Goal: Information Seeking & Learning: Check status

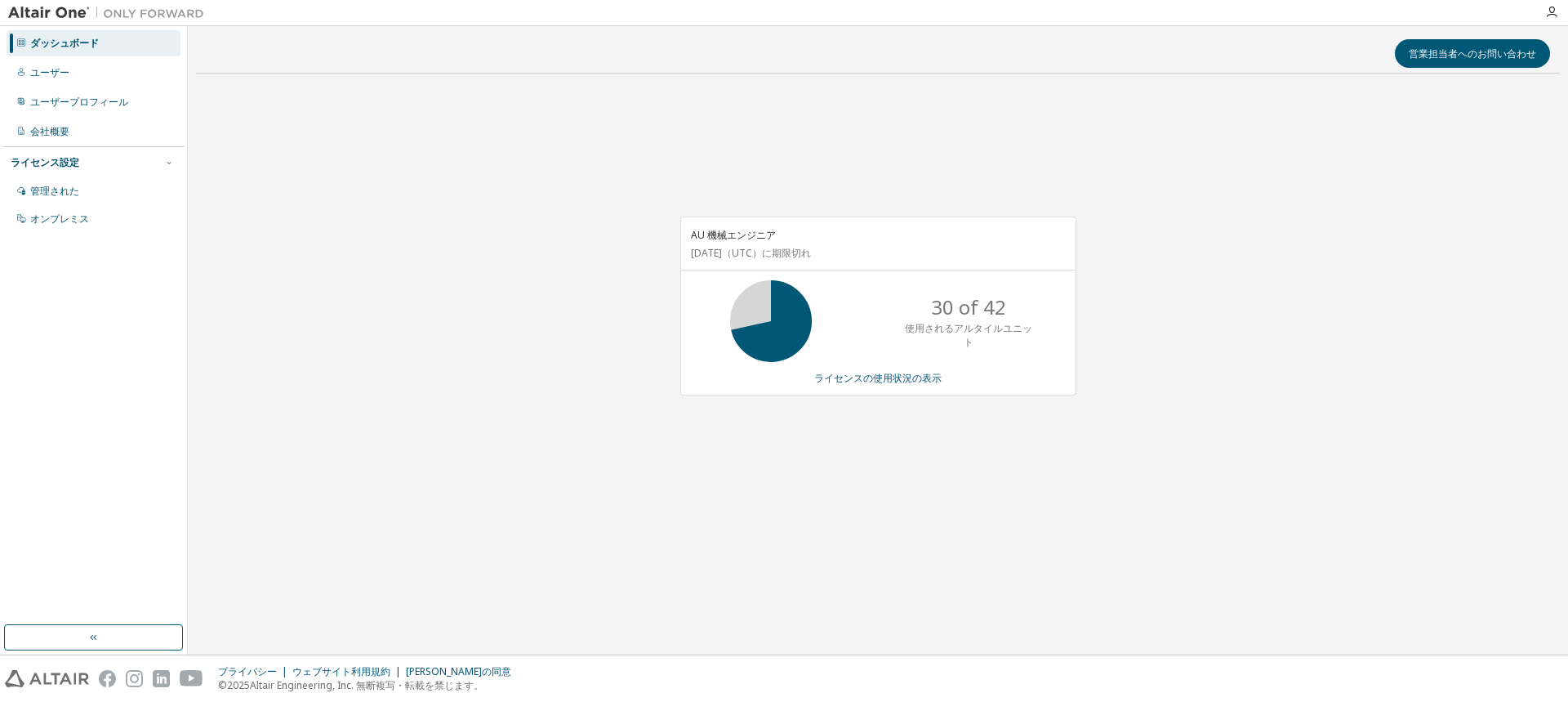
click at [456, 268] on div "AU 機械エンジニア [DATE] （UTC） に期限切れ 30 of 42 使用されるアルタイルユニット ライセンスの使用状況の表示" at bounding box center [877, 315] width 1364 height 456
click at [456, 268] on div "AU 機械エンジニア 2026年7月10日 （UTC） に期限切れ 30 of 42 使用されるアルタイルユニット ライセンスの使用状況の表示" at bounding box center [877, 315] width 1364 height 456
click at [573, 589] on div "営業担当者へのお問い合わせ AU 機械エンジニア 2026年7月10日 （UTC） に期限切れ 42件中30件 使用されるアルタイルユニット ライセンスの使用…" at bounding box center [877, 340] width 1364 height 612
click at [837, 381] on font "ライセンスの使用状況の表示" at bounding box center [878, 378] width 127 height 14
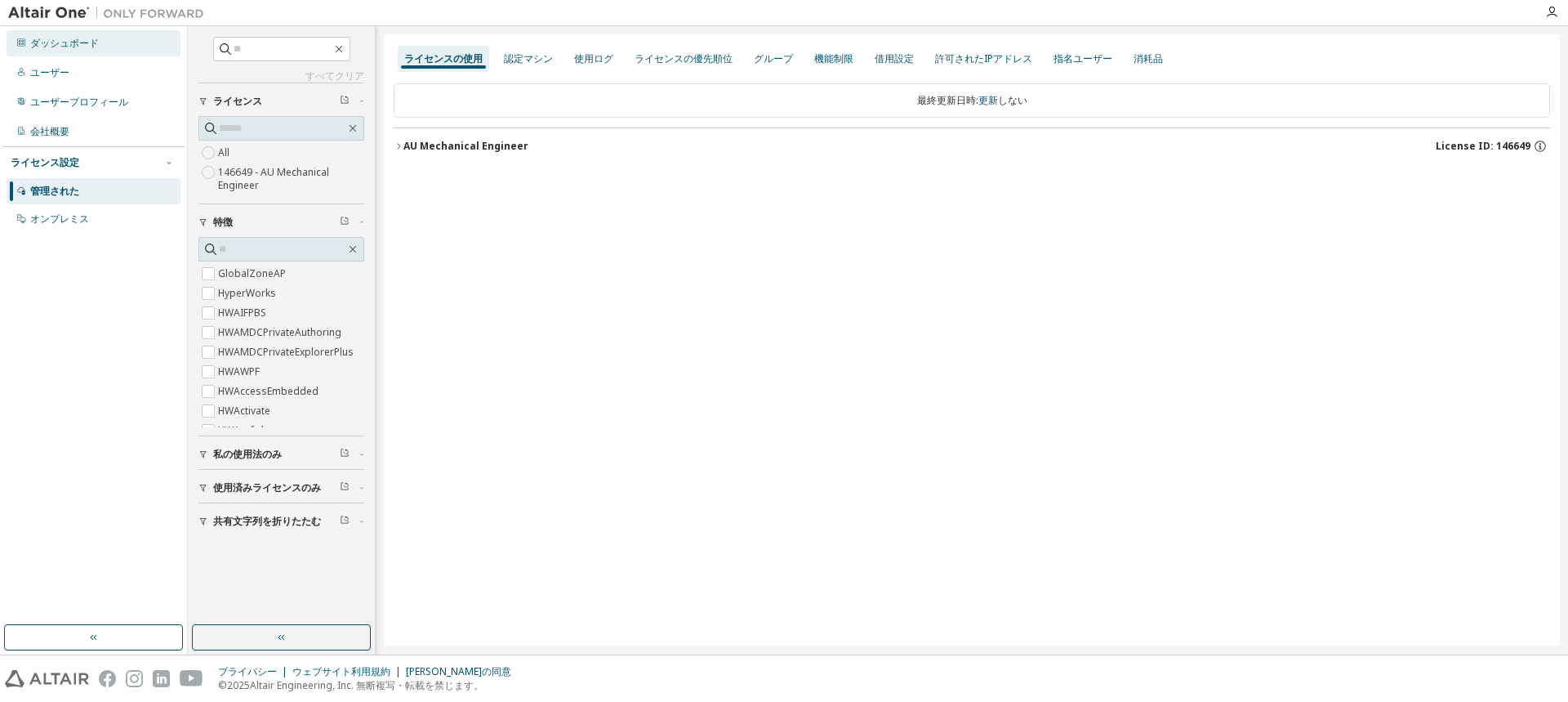
click at [52, 41] on font "ダッシュボード" at bounding box center [64, 42] width 69 height 14
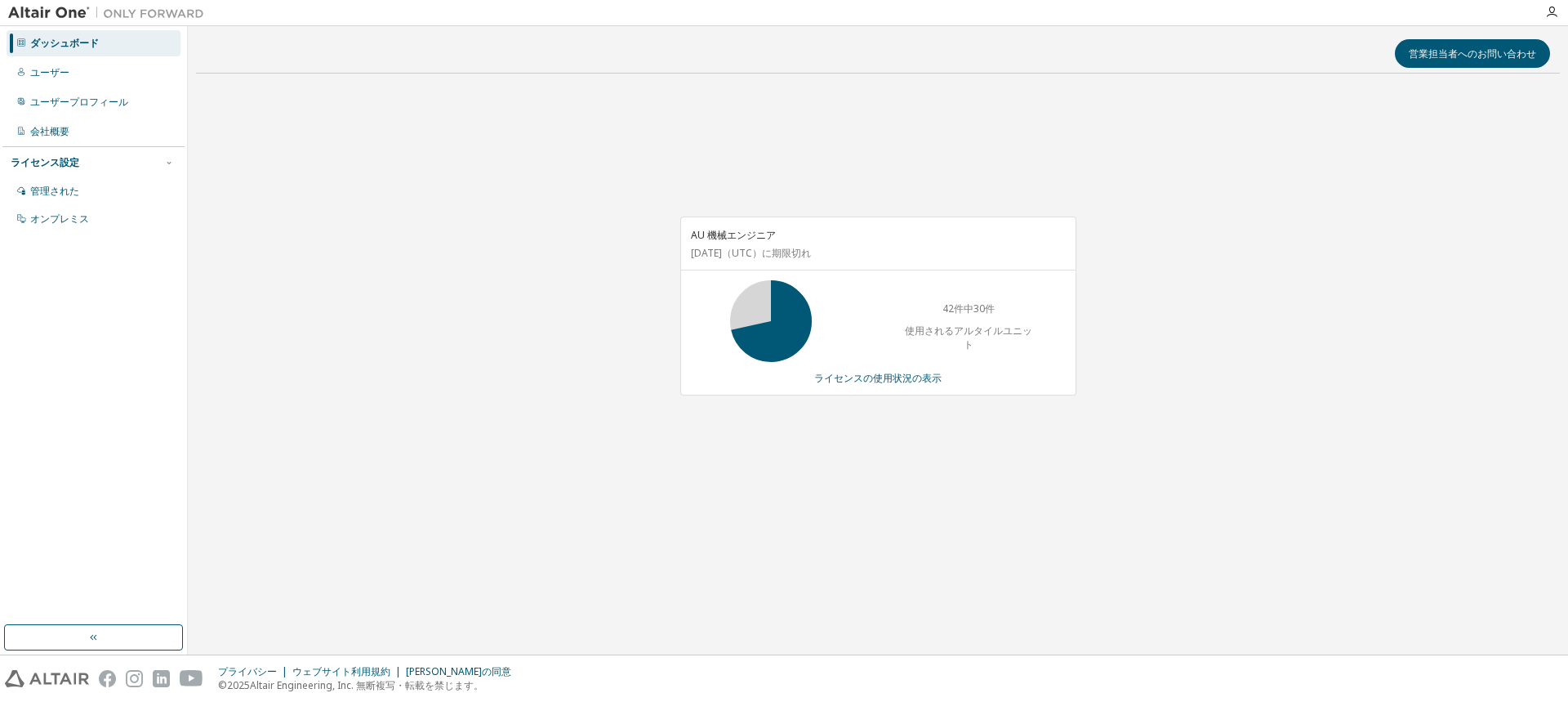
click at [531, 356] on div "AU 機械エンジニア 2026年7月10日 （UTC） に期限切れ 42件中30件 使用されるアルタイルユニット ライセンスの使用状況の表示" at bounding box center [877, 315] width 1364 height 456
click at [398, 413] on div "AU 機械エンジニア 2026年7月10日 （UTC） に期限切れ 42件中30件 使用されるアルタイルユニット ライセンスの使用状況の表示" at bounding box center [877, 315] width 1364 height 456
click at [1062, 596] on div "営業担当者へのお問い合わせ AU 機械エンジニア 2026年7月10日 （UTC） に期限切れ 42件中30件 使用されるアルタイルユニット ライセンスの使用…" at bounding box center [877, 340] width 1364 height 612
click at [675, 533] on div "AU 機械エンジニア 2026年7月10日 （UTC） に期限切れ 42件中30件 使用されるアルタイルユニット ライセンスの使用状況の表示" at bounding box center [877, 315] width 1364 height 456
click at [42, 39] on font "ダッシュボード" at bounding box center [64, 42] width 69 height 14
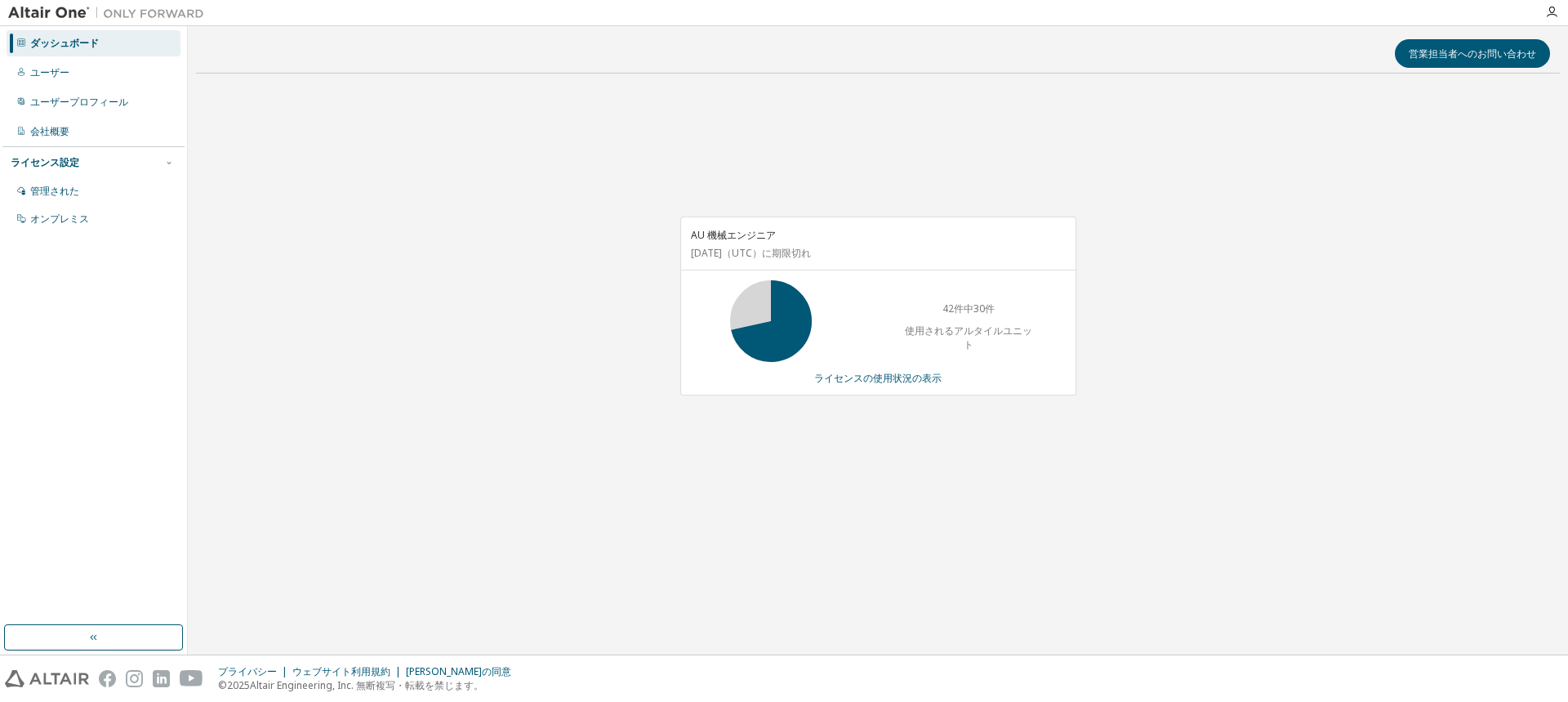
click at [431, 403] on div "AU 機械エンジニア 2026年7月10日 （UTC） に期限切れ 42件中30件 使用されるアルタイルユニット ライセンスの使用状況の表示" at bounding box center [877, 315] width 1364 height 456
click at [884, 379] on font "ライセンスの使用状況の表示" at bounding box center [878, 378] width 127 height 14
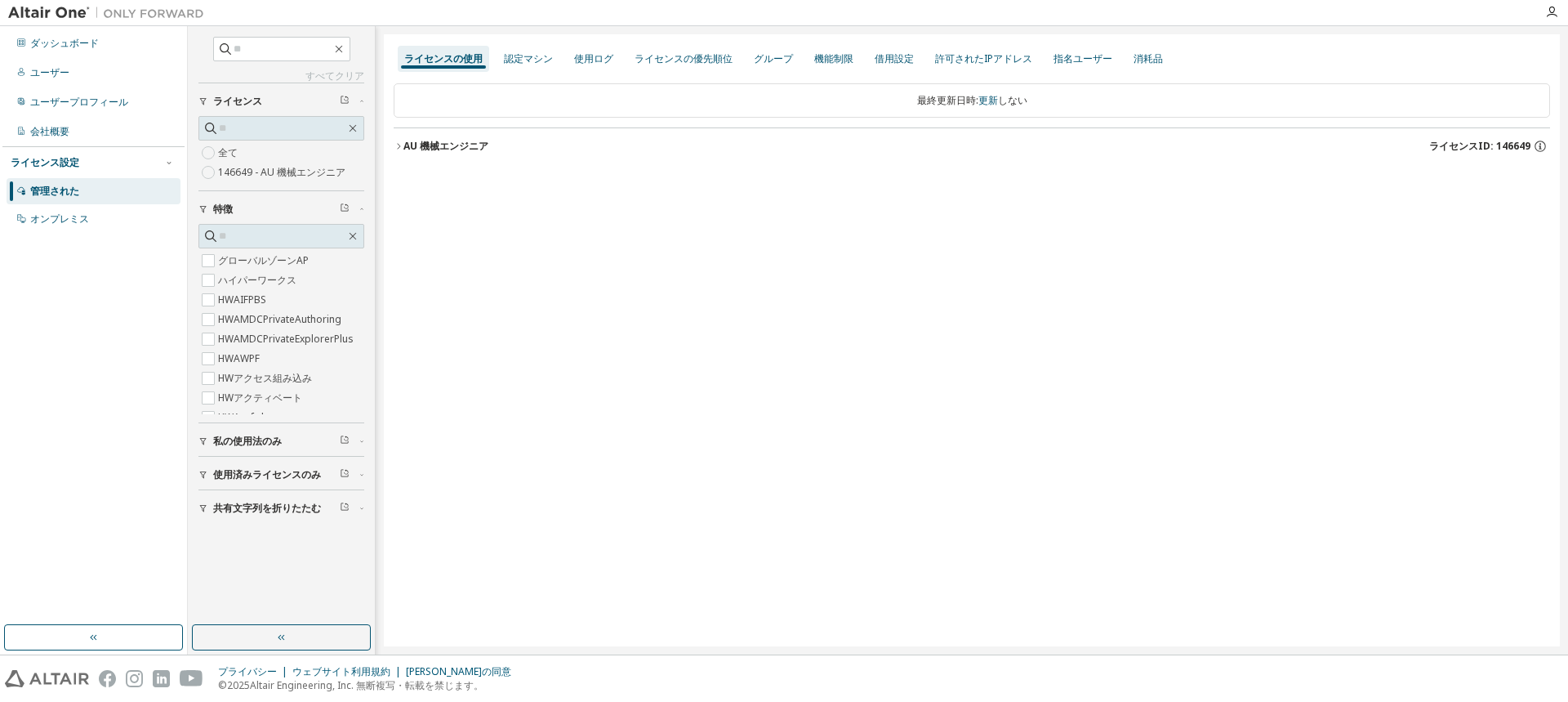
click at [257, 432] on button "私の使用法のみ" at bounding box center [281, 441] width 166 height 36
click at [303, 631] on button "button" at bounding box center [281, 637] width 179 height 26
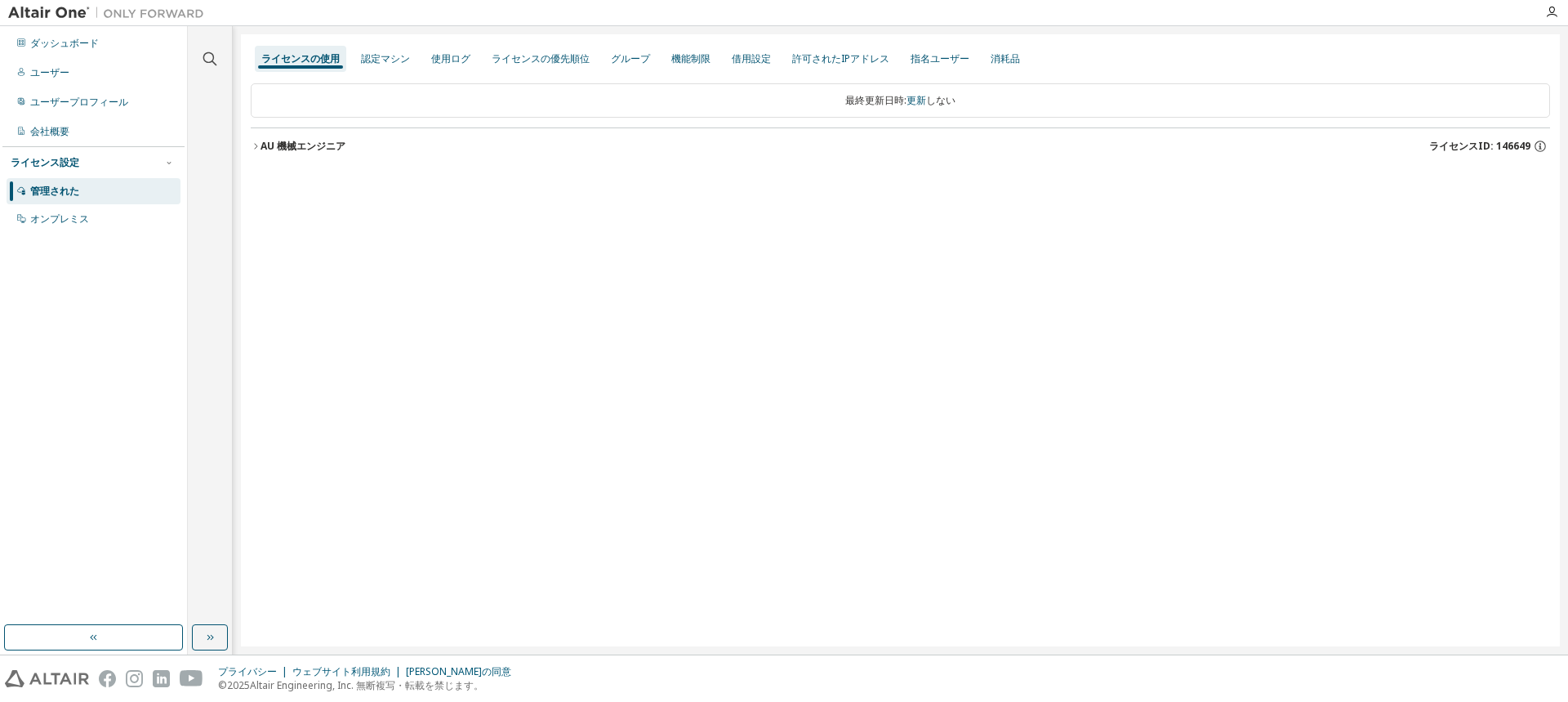
click at [278, 142] on font "AU 機械エンジニア" at bounding box center [303, 146] width 85 height 14
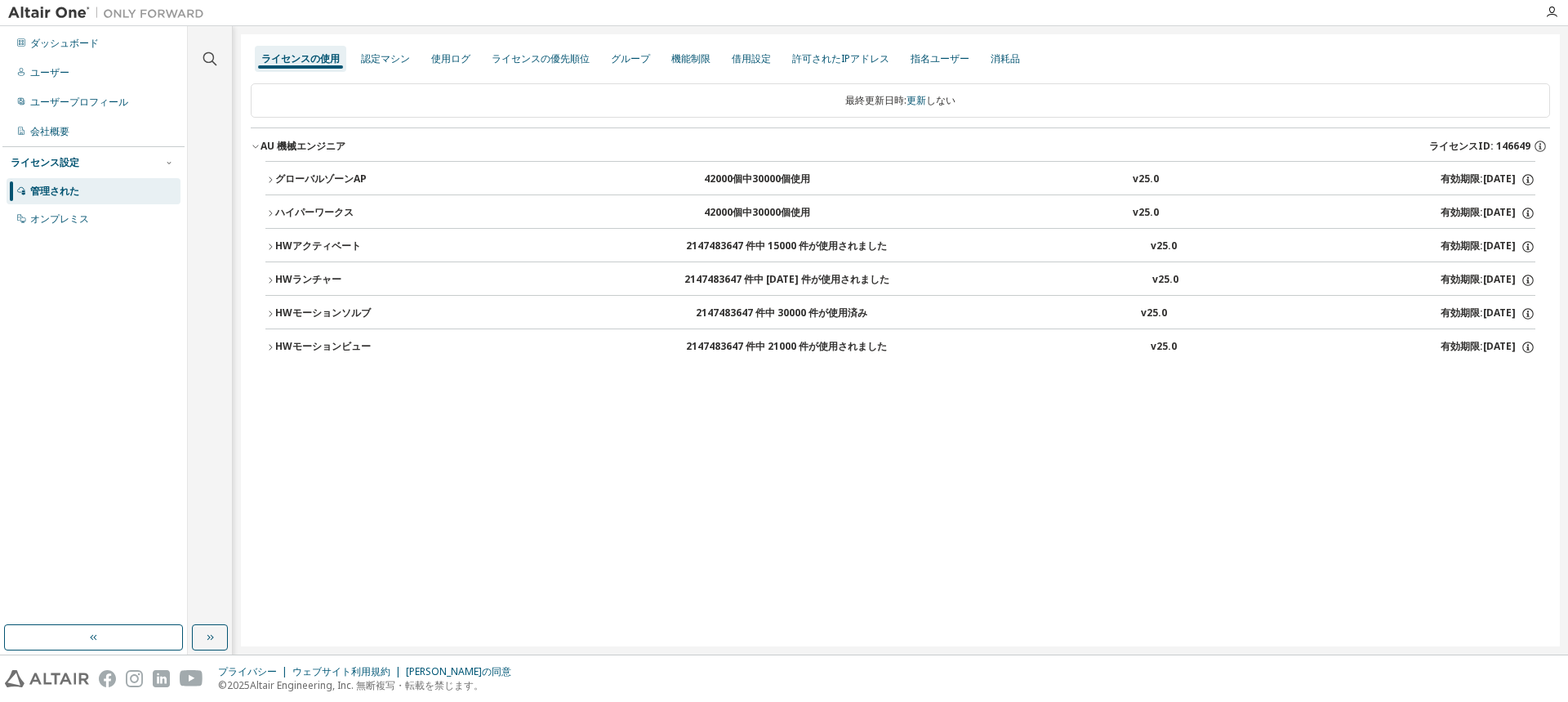
click at [326, 181] on font "グローバルゾーンAP" at bounding box center [321, 178] width 92 height 14
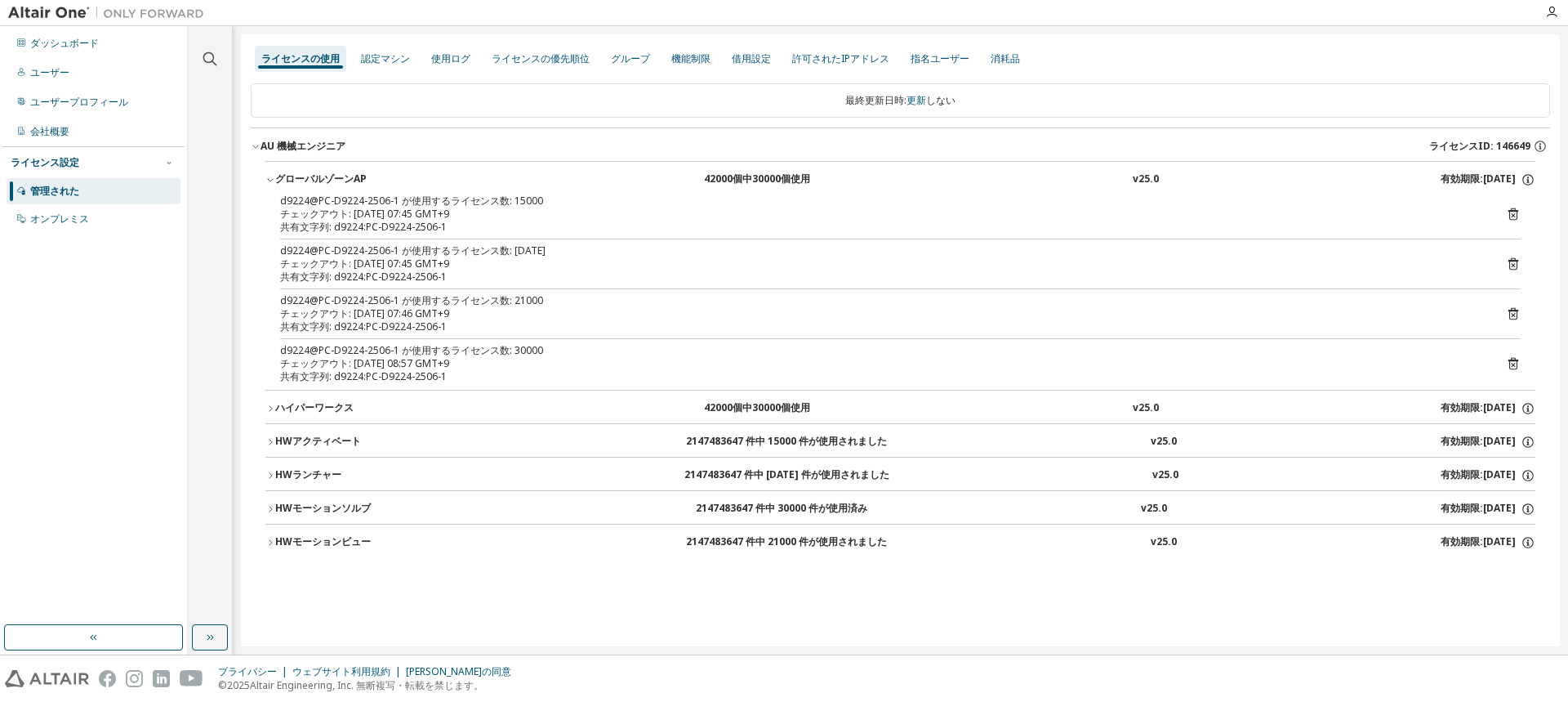
click at [1511, 358] on icon at bounding box center [1513, 363] width 14 height 14
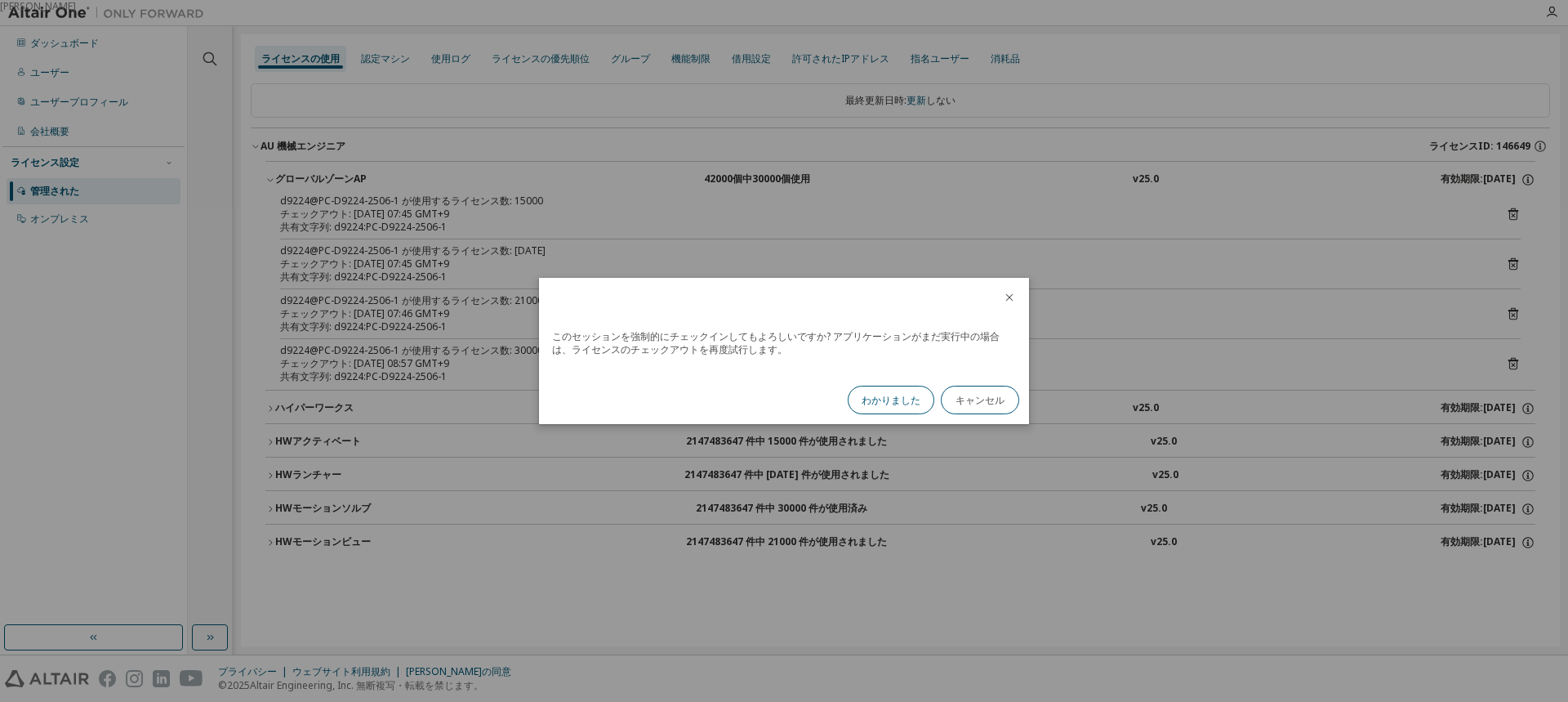
click at [891, 390] on button "わかりました" at bounding box center [891, 400] width 86 height 29
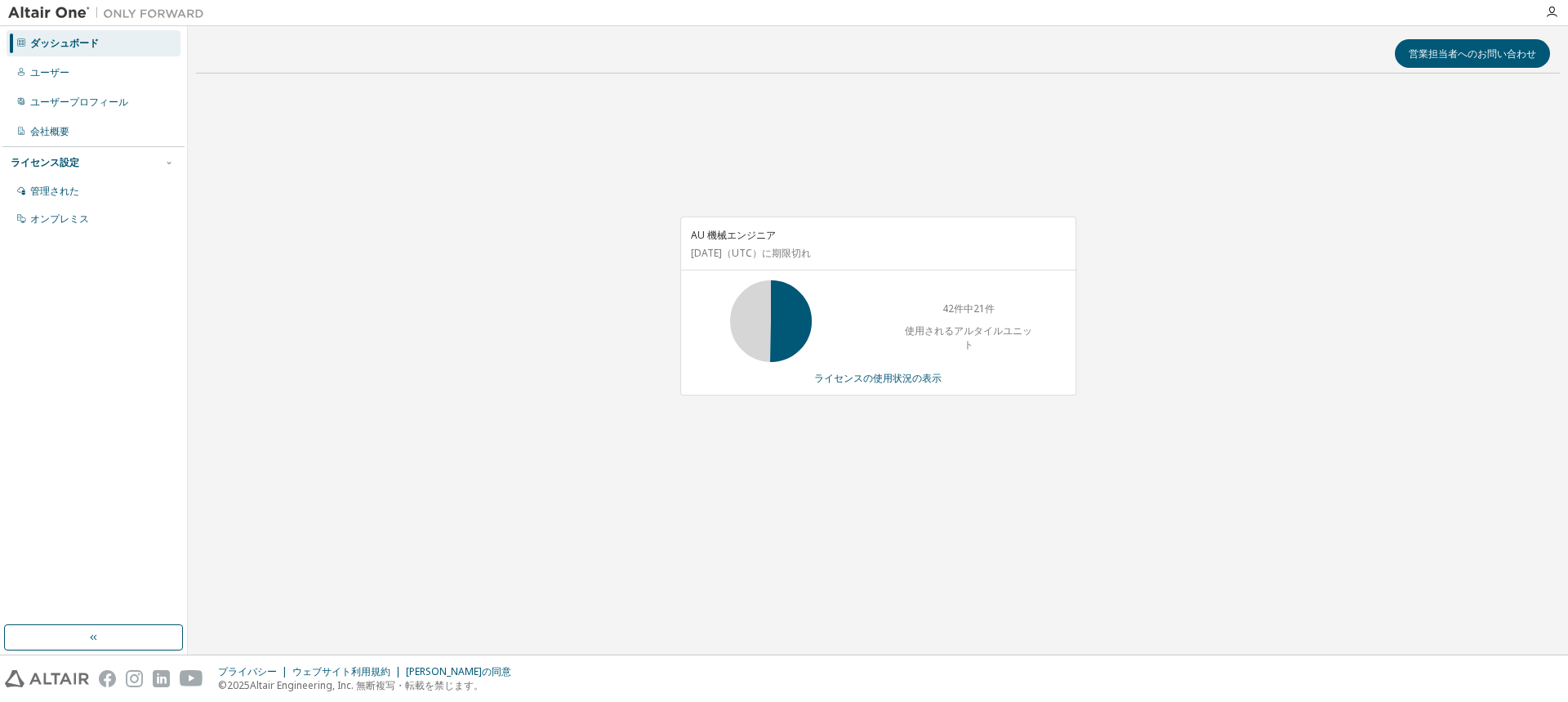
click at [414, 301] on div "AU 機械エンジニア 2026年7月10日 （UTC） に期限切れ 42件中21件 使用されるアルタイルユニット ライセンスの使用状況の表示" at bounding box center [877, 315] width 1364 height 456
click at [459, 621] on div "営業担当者へのお問い合わせ AU 機械エンジニア 2026年7月10日 （UTC） に期限切れ 42件中21件 使用されるアルタイルユニット ライセンスの使用…" at bounding box center [877, 340] width 1364 height 612
click at [459, 610] on div "営業担当者へのお問い合わせ AU 機械エンジニア 2026年7月10日 （UTC） に期限切れ 42件中21件 使用されるアルタイルユニット ライセンスの使用…" at bounding box center [877, 340] width 1364 height 612
click at [470, 588] on div "営業担当者へのお問い合わせ AU 機械エンジニア 2026年7月10日 （UTC） に期限切れ 42件中21件 使用されるアルタイルユニット ライセンスの使用…" at bounding box center [877, 340] width 1364 height 612
click at [832, 379] on font "ライセンスの使用状況の表示" at bounding box center [878, 378] width 127 height 14
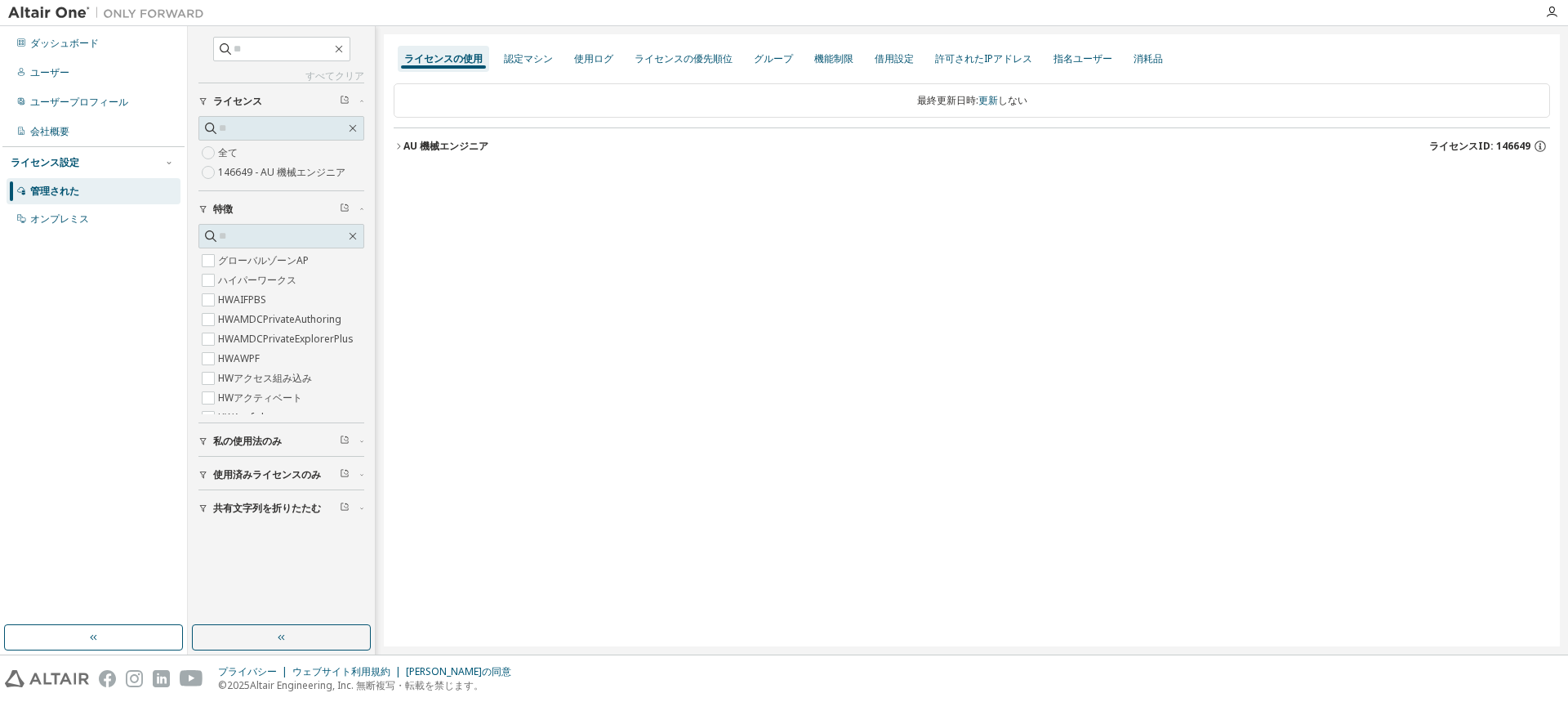
click at [256, 436] on font "私の使用法のみ" at bounding box center [247, 441] width 69 height 14
click at [587, 405] on div "ライセンスの使用 認定マシン 使用ログ ライセンスの優先順位 グループ 機能制限 借用設定 許可されたIPアドレス 指名ユーザー 消耗品 最終更新日時: 更新…" at bounding box center [972, 340] width 1176 height 612
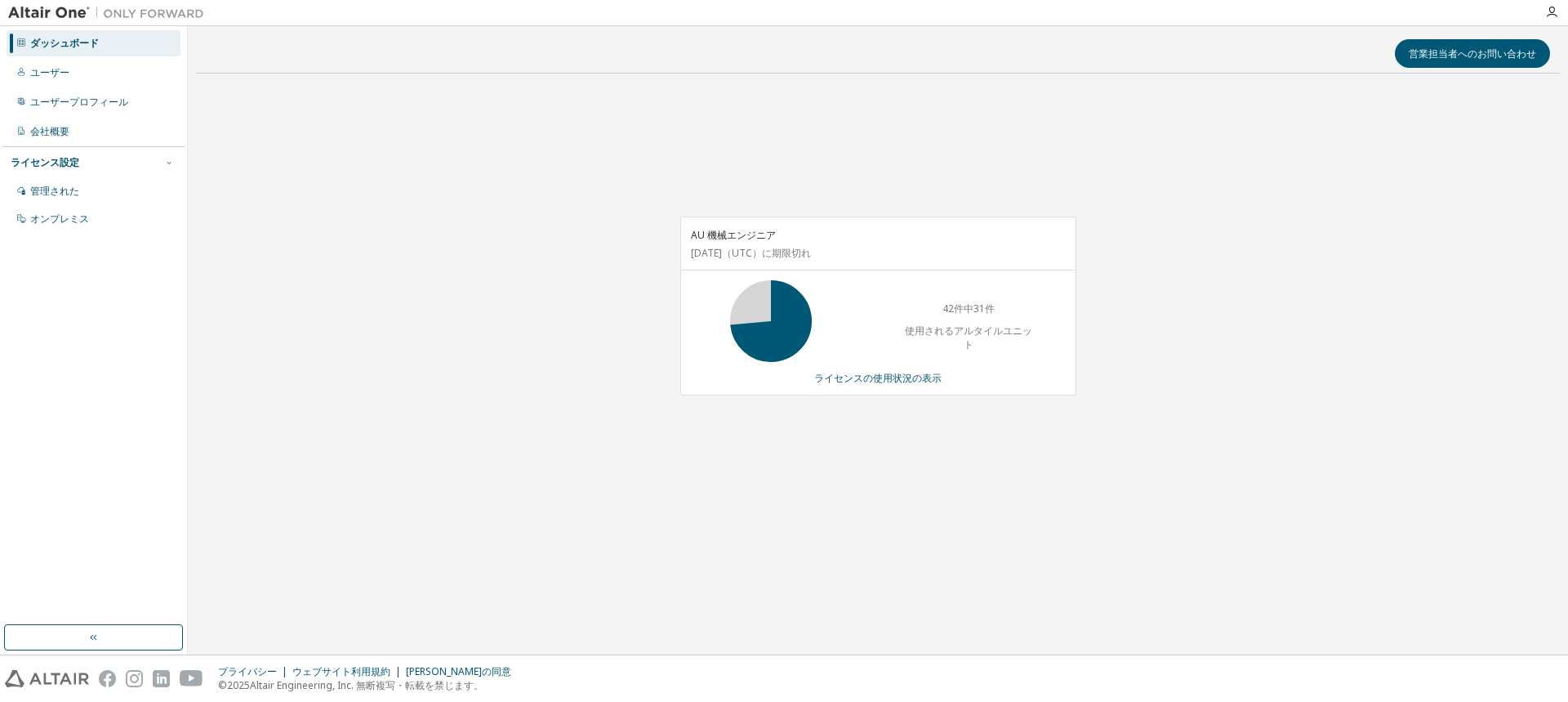
click at [811, 553] on div "営業担当者へのお問い合わせ AU 機械エンジニア 2026年7月10日 （UTC） に期限切れ 42件中31件 使用されるアルタイルユニット ライセンスの使用…" at bounding box center [877, 340] width 1364 height 612
click at [901, 380] on font "ライセンスの使用状況の表示" at bounding box center [878, 378] width 127 height 14
drag, startPoint x: 0, startPoint y: 0, endPoint x: 621, endPoint y: 363, distance: 719.3
click at [621, 363] on div "AU 機械エンジニア [DATE] （UTC） に期限切れ 42件中15件 使用されるアルタイルユニット ライセンスの使用状況の表示" at bounding box center [877, 315] width 1364 height 456
click at [617, 367] on div "AU 機械エンジニア [DATE] （UTC） に期限切れ 42件中15件 使用されるアルタイルユニット ライセンスの使用状況の表示" at bounding box center [877, 315] width 1364 height 456
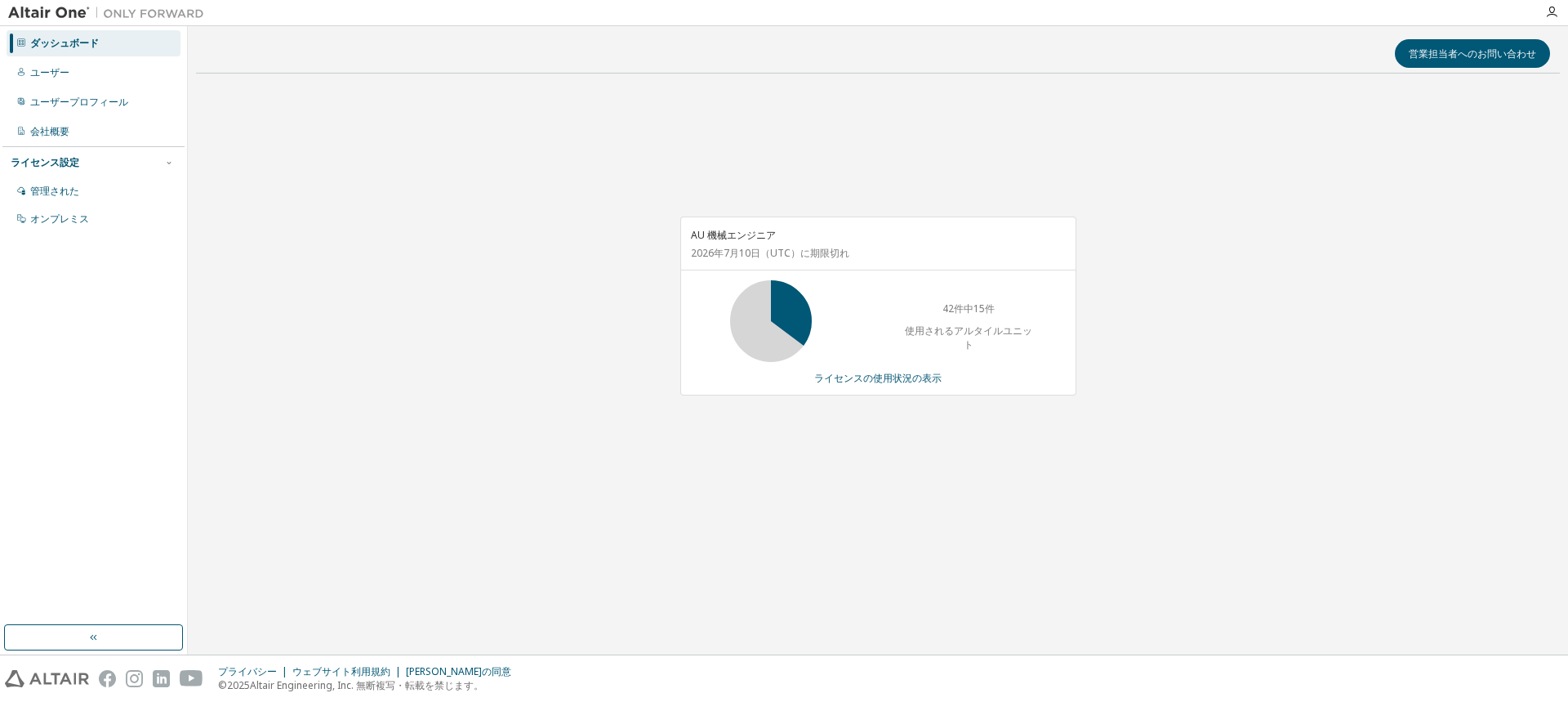
click at [529, 346] on div "AU 機械エンジニア [DATE] （UTC） に期限切れ 42件中15件 使用されるアルタイルユニット ライセンスの使用状況の表示" at bounding box center [877, 315] width 1364 height 456
click at [1047, 645] on div "営業担当者へのお問い合わせ AU 機械エンジニア [DATE] （UTC） に期限切れ 42件中15件 使用されるアルタイルユニット ライセンスの使用状況の表示" at bounding box center [877, 340] width 1364 height 612
click at [623, 584] on div "営業担当者へのお問い合わせ AU 機械エンジニア [DATE] （UTC） に期限切れ 42件中15件 使用されるアルタイルユニット ライセンスの使用状況の表示" at bounding box center [877, 340] width 1364 height 612
click at [1234, 511] on div "AU 機械エンジニア [DATE] （UTC） に期限切れ 42件中15件 使用されるアルタイルユニット ライセンスの使用状況の表示" at bounding box center [877, 315] width 1364 height 456
click at [1194, 501] on div "AU 機械エンジニア [DATE] （UTC） に期限切れ 42件中15件 使用されるアルタイルユニット ライセンスの使用状況の表示" at bounding box center [877, 315] width 1364 height 456
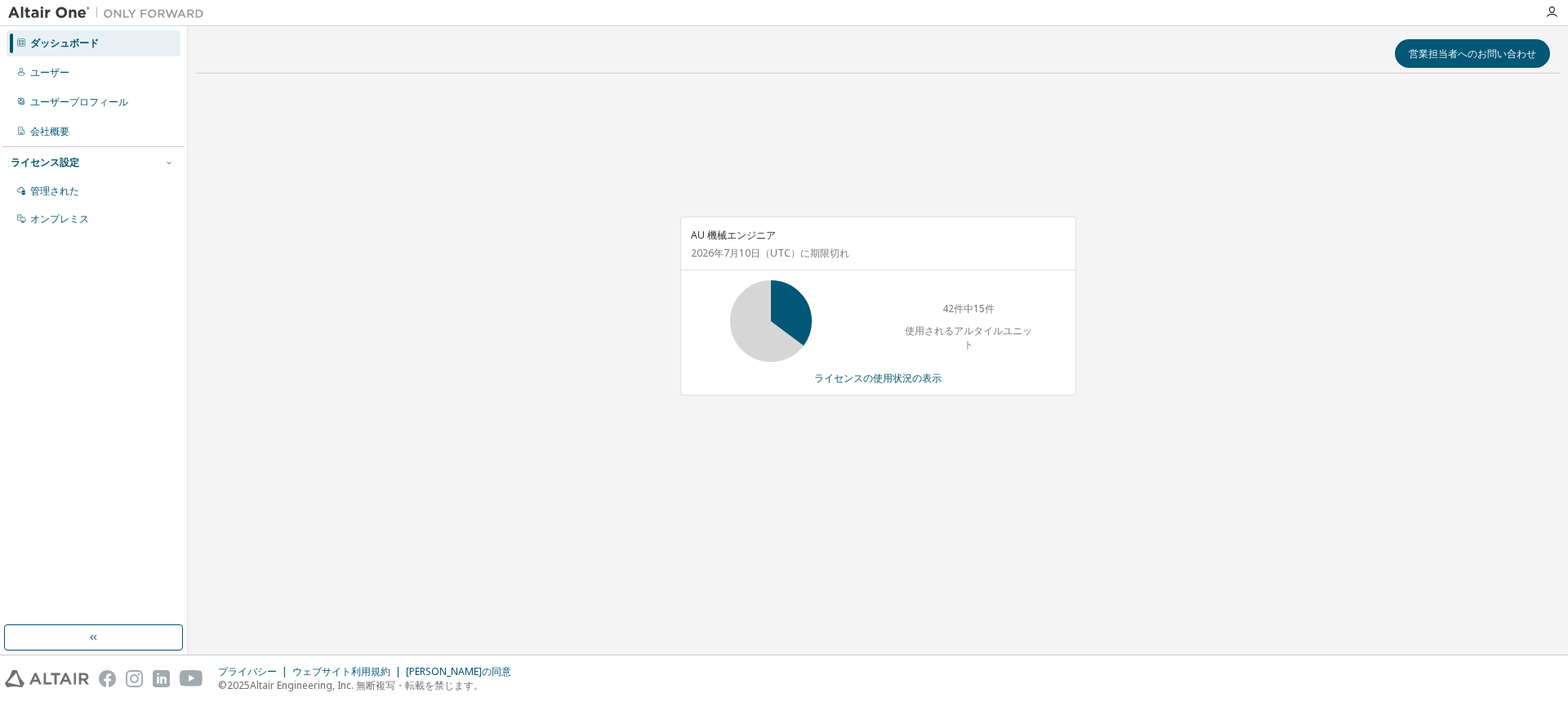
click at [913, 543] on div "営業担当者へのお問い合わせ AU 機械エンジニア [DATE] （UTC） に期限切れ 42件中15件 使用されるアルタイルユニット ライセンスの使用状況の表示" at bounding box center [877, 340] width 1364 height 612
click at [361, 565] on div "営業担当者へのお問い合わせ AU 機械エンジニア [DATE] （UTC） に期限切れ 42件中15件 使用されるアルタイルユニット ライセンスの使用状況の表示" at bounding box center [877, 340] width 1364 height 612
click at [450, 401] on div "AU 機械エンジニア [DATE] （UTC） に期限切れ 42件中15件 使用されるアルタイルユニット ライセンスの使用状況の表示" at bounding box center [877, 315] width 1364 height 456
click at [443, 380] on div "AU 機械エンジニア [DATE] （UTC） に期限切れ 42件中15件 使用されるアルタイルユニット ライセンスの使用状況の表示" at bounding box center [877, 315] width 1364 height 456
click at [442, 380] on div "AU 機械エンジニア [DATE] （UTC） に期限切れ 42件中15件 使用されるアルタイルユニット ライセンスの使用状況の表示" at bounding box center [877, 315] width 1364 height 456
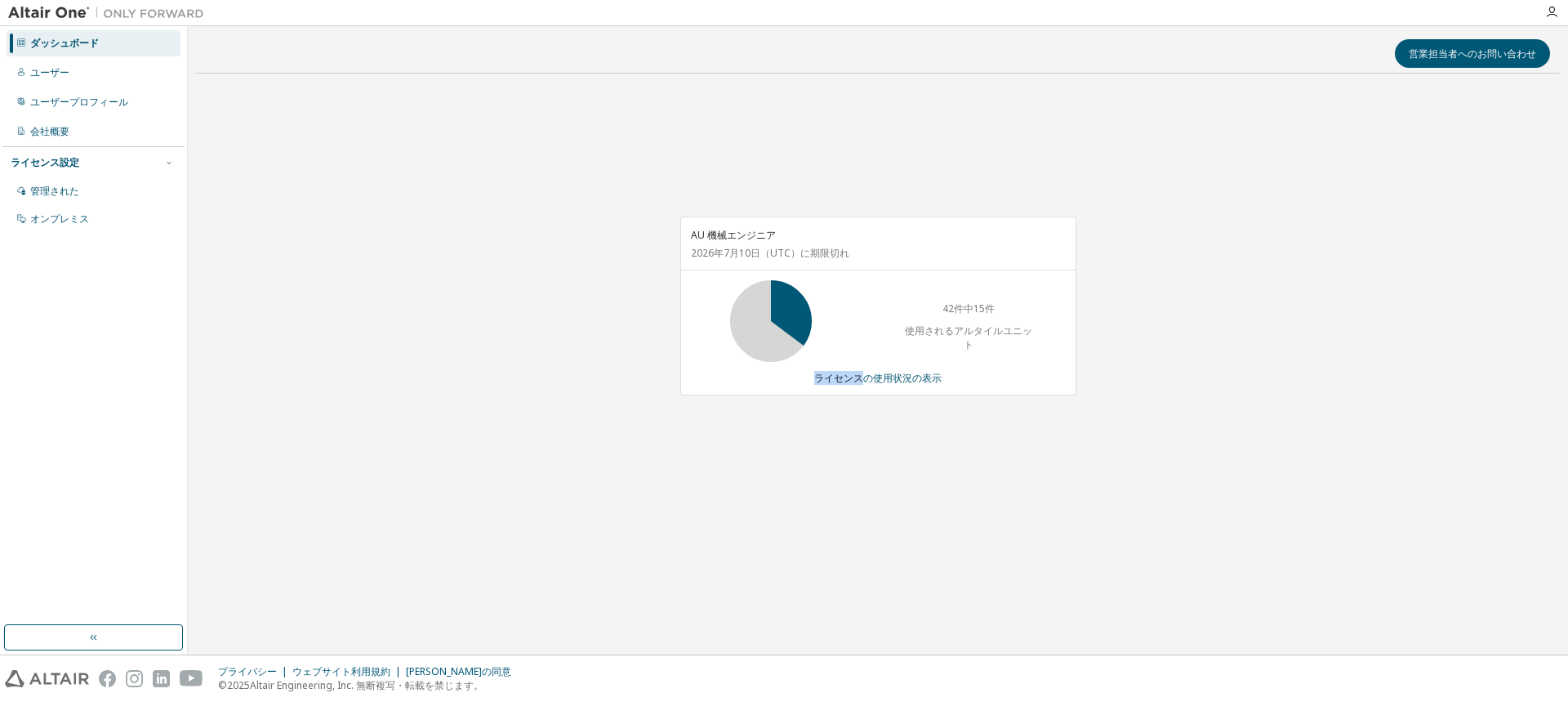
click at [442, 380] on div "AU 機械エンジニア [DATE] （UTC） に期限切れ 42件中15件 使用されるアルタイルユニット ライセンスの使用状況の表示" at bounding box center [877, 315] width 1364 height 456
click at [431, 384] on div "AU 機械エンジニア [DATE] （UTC） に期限切れ 42件中15件 使用されるアルタイルユニット ライセンスの使用状況の表示" at bounding box center [877, 315] width 1364 height 456
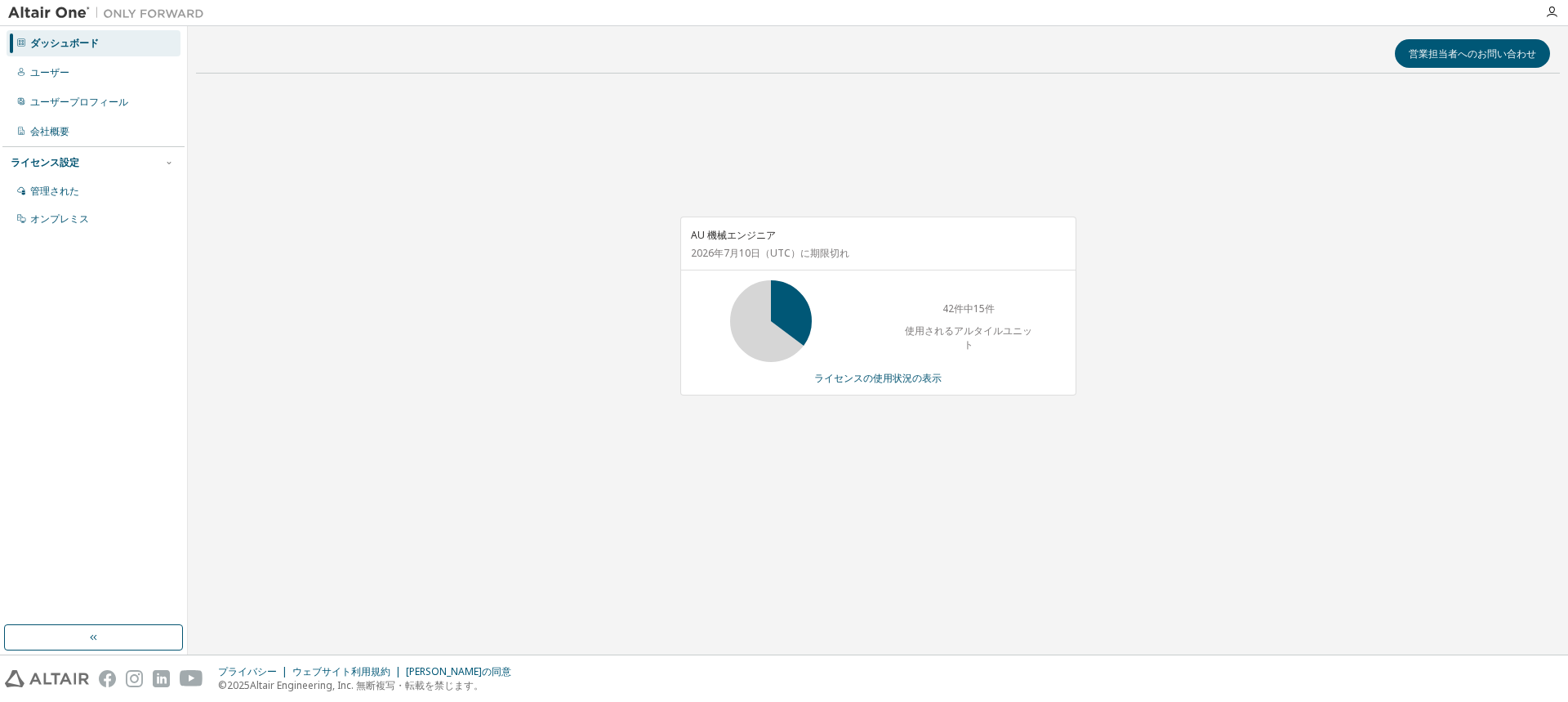
click at [488, 224] on div "AU 機械エンジニア [DATE] （UTC） に期限切れ 42件中15件 使用されるアルタイルユニット ライセンスの使用状況の表示" at bounding box center [877, 315] width 1364 height 456
click at [859, 379] on font "ライセンスの使用状況の表示" at bounding box center [878, 378] width 127 height 14
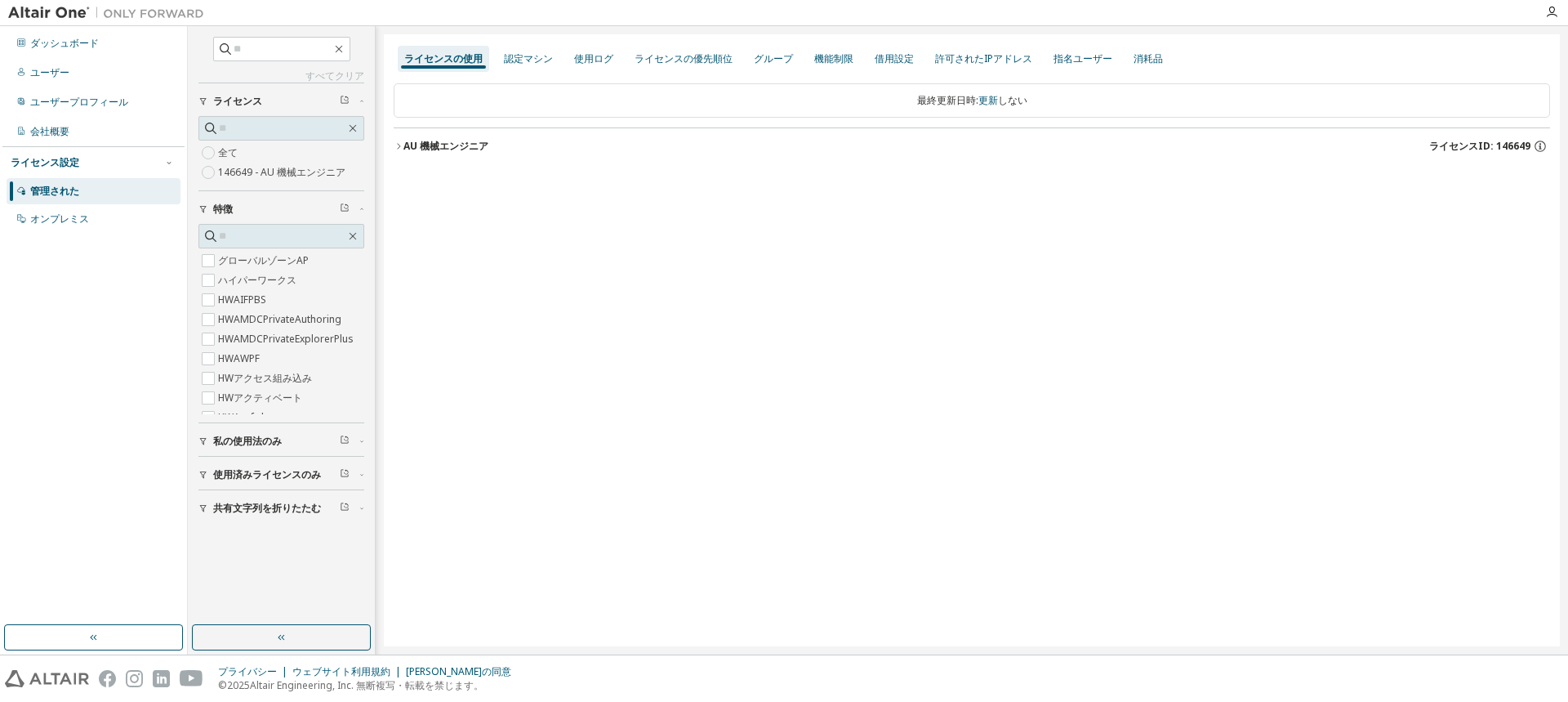
click at [414, 154] on button "AU 機械エンジニア ライセンスID: 146649" at bounding box center [972, 146] width 1157 height 36
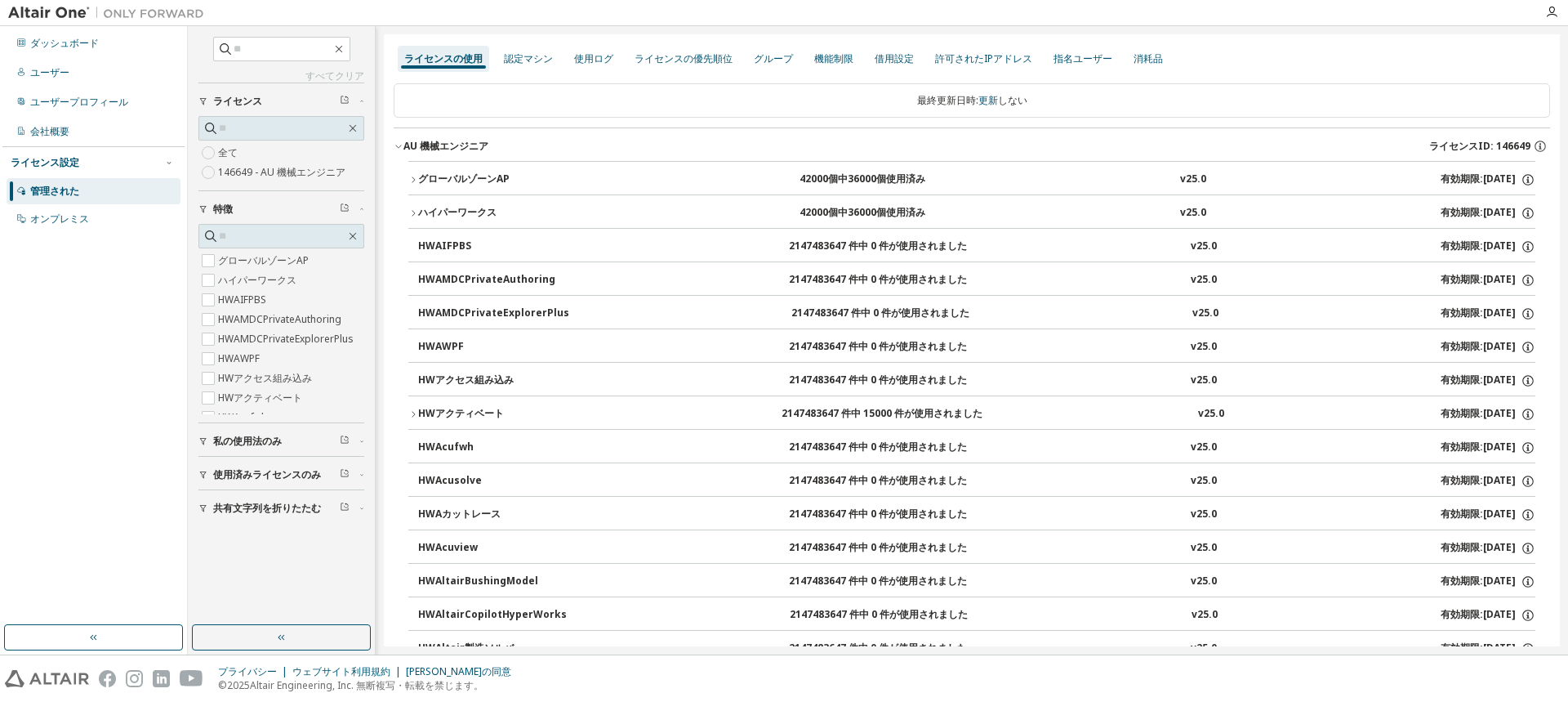
click at [432, 175] on font "グローバルゾーンAP" at bounding box center [464, 178] width 92 height 14
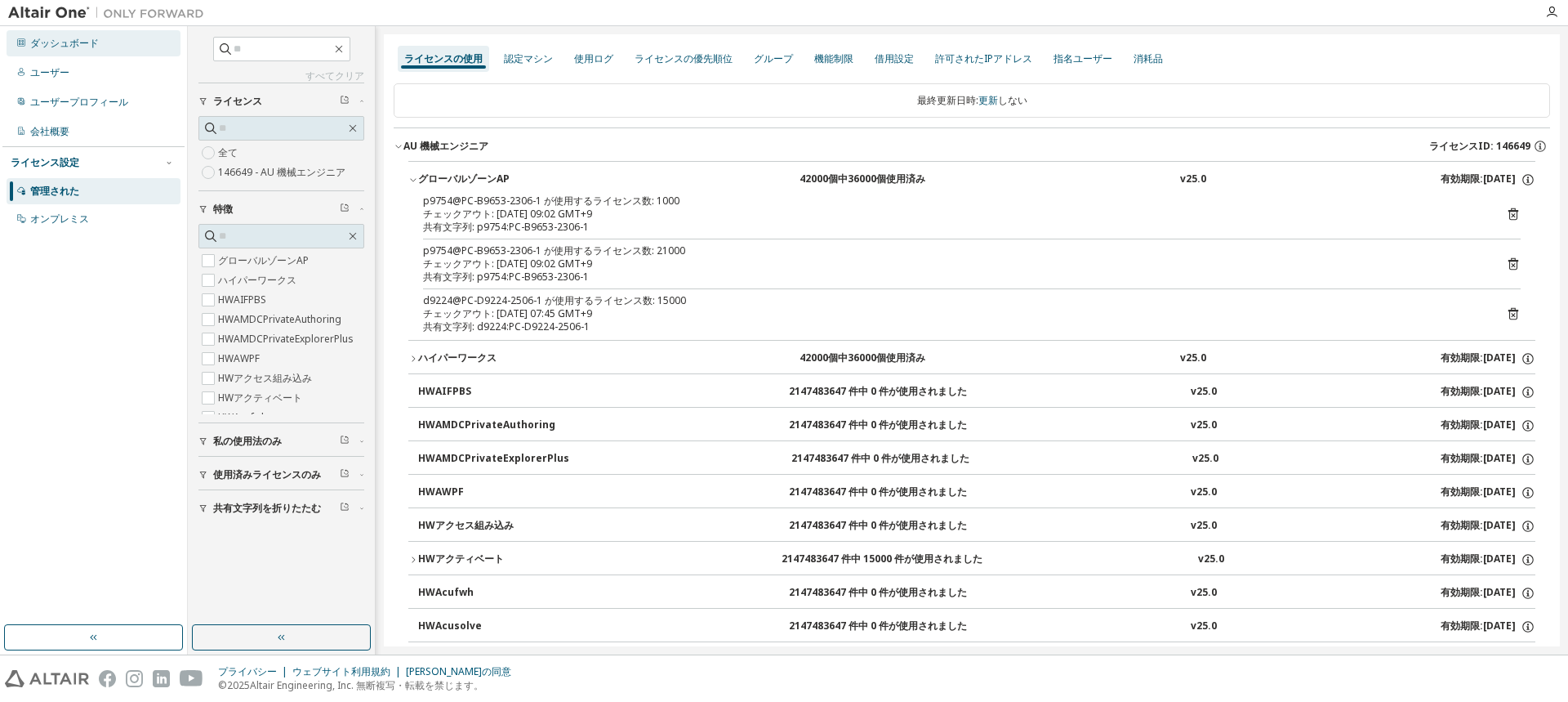
click at [53, 34] on div "ダッシュボード" at bounding box center [93, 43] width 174 height 26
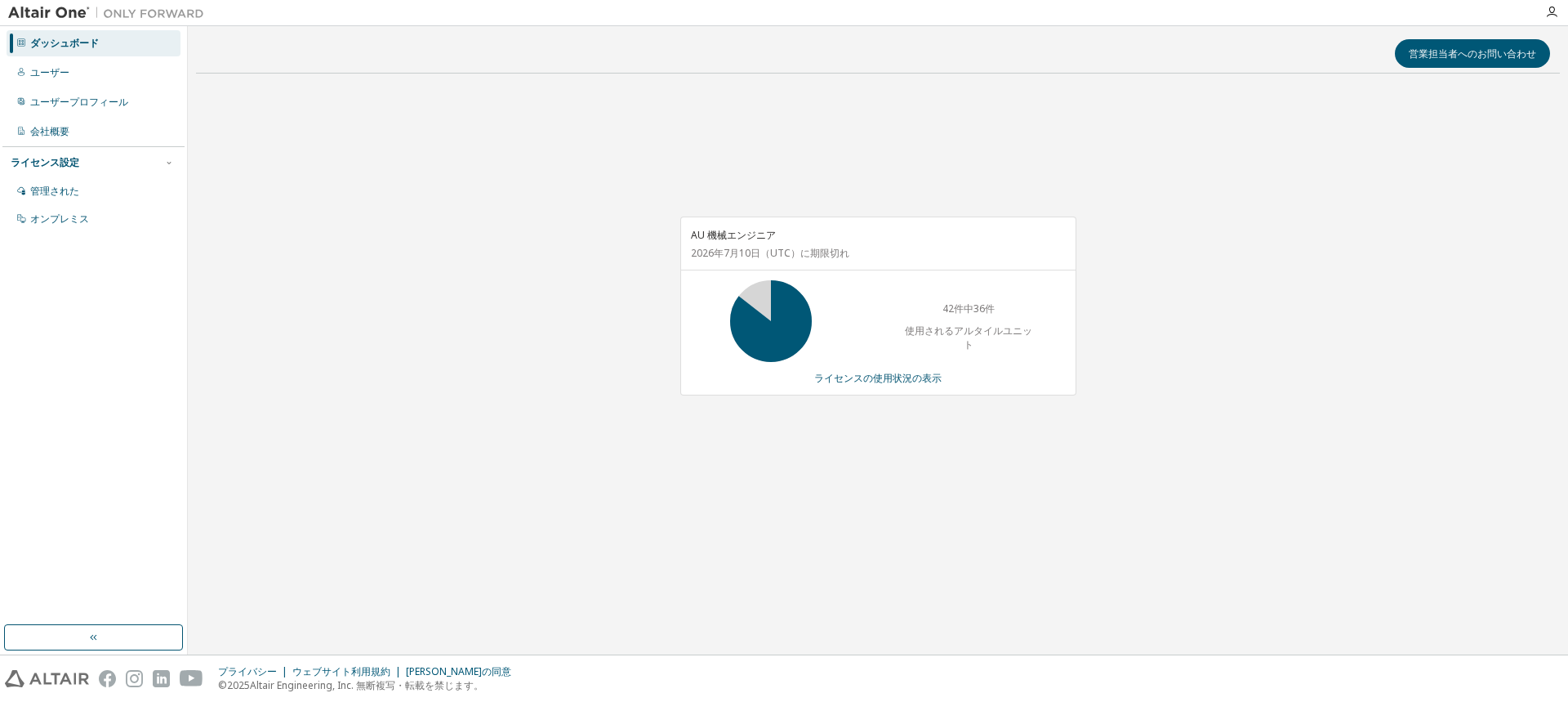
click at [574, 364] on div "AU 機械エンジニア [DATE] （UTC） に期限切れ 42件中36件 使用されるアルタイルユニット ライセンスの使用状況の表示" at bounding box center [877, 315] width 1364 height 456
click at [541, 382] on div "AU 機械エンジニア [DATE] （UTC） に期限切れ 42件中36件 使用されるアルタイルユニット ライセンスの使用状況の表示" at bounding box center [877, 315] width 1364 height 456
click at [1272, 326] on div "AU 機械エンジニア [DATE] （UTC） に期限切れ 42件中36件 使用されるアルタイルユニット ライセンスの使用状況の表示" at bounding box center [877, 315] width 1364 height 456
click at [1327, 349] on div "AU 機械エンジニア [DATE] （UTC） に期限切れ 42件中36件 使用されるアルタイルユニット ライセンスの使用状況の表示" at bounding box center [877, 315] width 1364 height 456
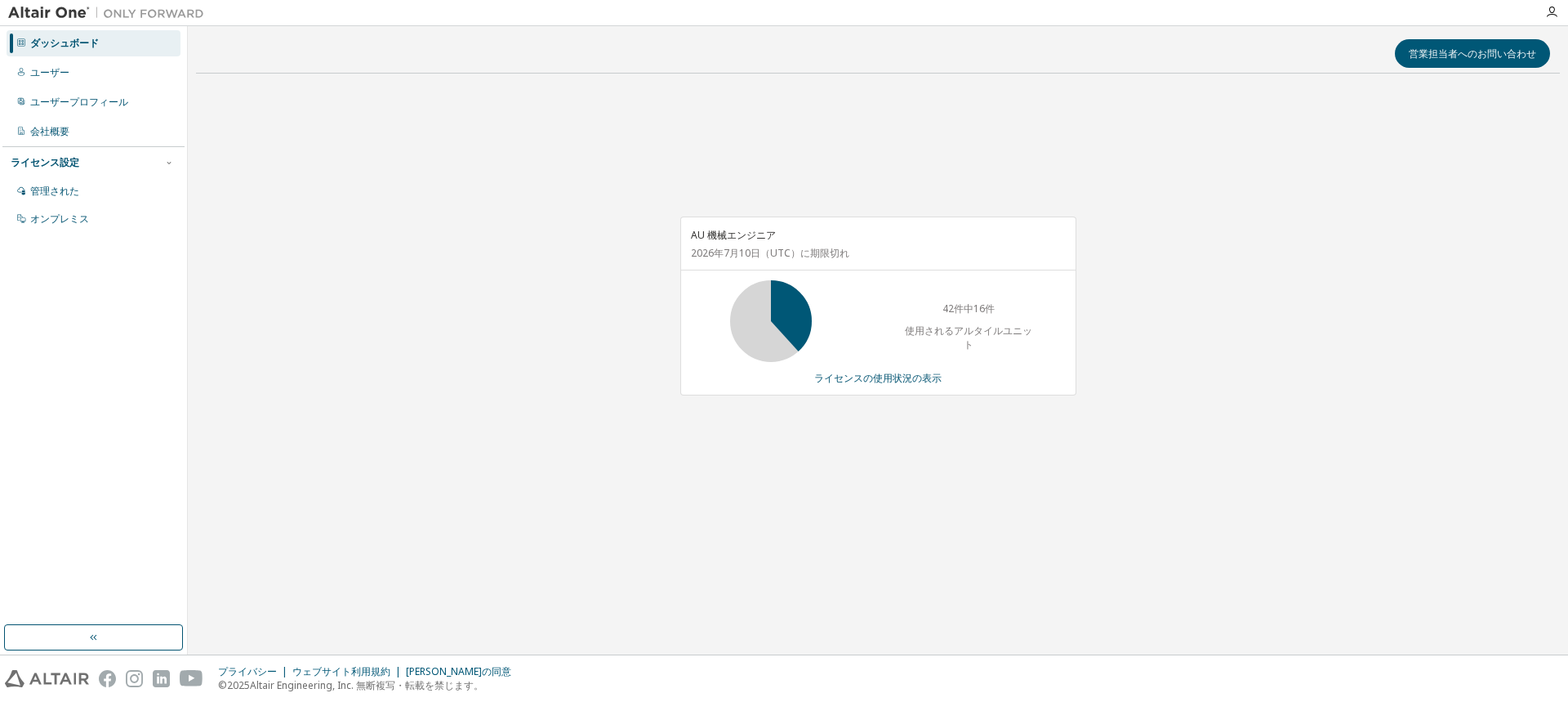
click at [723, 688] on div "プライバシー ウェブサイト利用規約 クッキーの同意 © [DATE] Altair Engineering, Inc. 無断複写・転載を禁じます。" at bounding box center [784, 678] width 1568 height 47
click at [502, 497] on div "AU 機械エンジニア [DATE] （UTC） に期限切れ 42件中16件 使用されるアルタイルユニット ライセンスの使用状況の表示" at bounding box center [877, 315] width 1364 height 456
click at [468, 489] on div "AU 機械エンジニア [DATE] （UTC） に期限切れ 42件中16件 使用されるアルタイルユニット ライセンスの使用状況の表示" at bounding box center [877, 315] width 1364 height 456
click at [464, 489] on div "AU 機械エンジニア [DATE] （UTC） に期限切れ 42件中16件 使用されるアルタイルユニット ライセンスの使用状況の表示" at bounding box center [877, 315] width 1364 height 456
click at [462, 565] on div "営業担当者へのお問い合わせ AU 機械エンジニア [DATE] （UTC） に期限切れ 42件中16件 使用されるアルタイルユニット ライセンスの使用状況の表示" at bounding box center [877, 340] width 1364 height 612
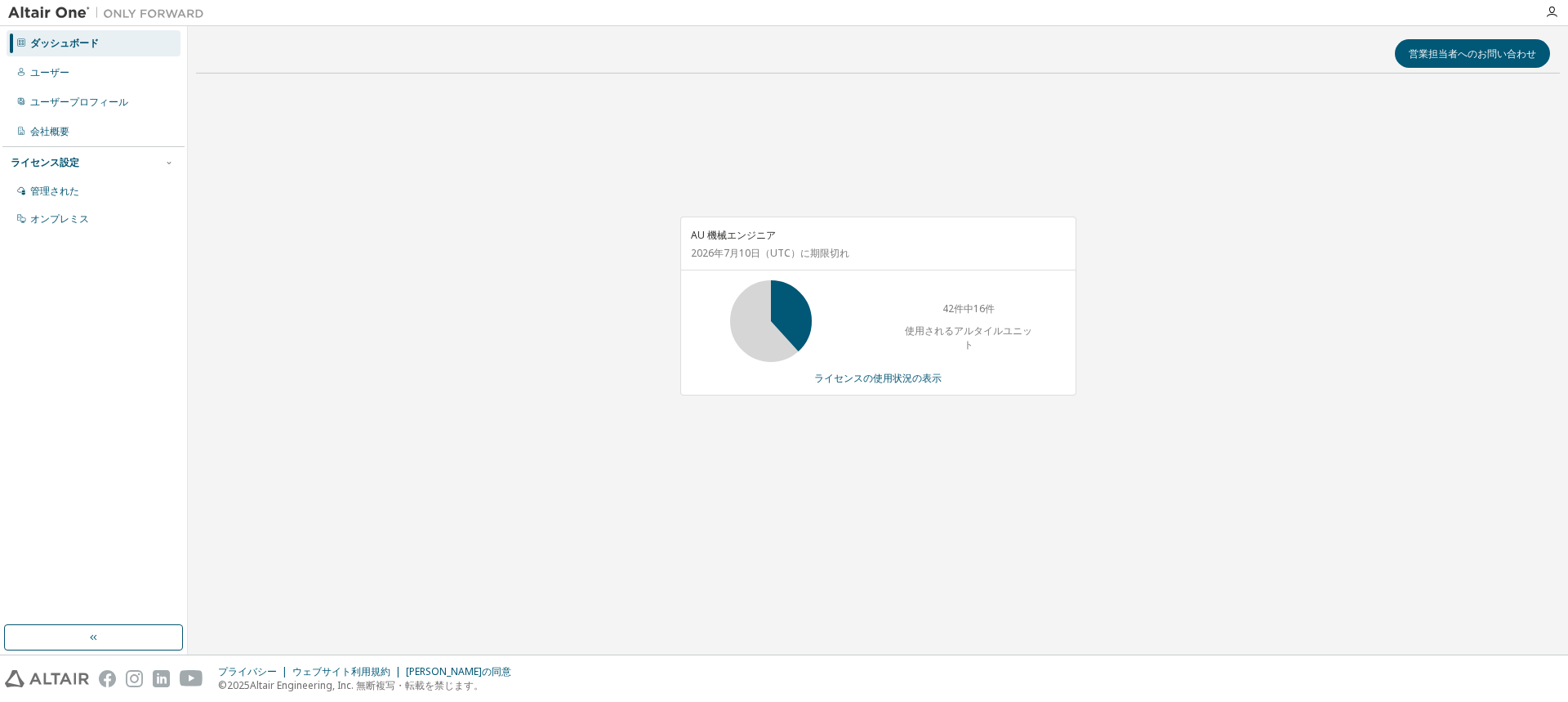
click at [604, 520] on div "AU 機械エンジニア [DATE] （UTC） に期限切れ 42件中16件 使用されるアルタイルユニット ライセンスの使用状況の表示" at bounding box center [877, 315] width 1364 height 456
click at [701, 627] on div "営業担当者へのお問い合わせ AU 機械エンジニア [DATE] （UTC） に期限切れ 42件中16件 使用されるアルタイルユニット ライセンスの使用状況の表示" at bounding box center [877, 340] width 1364 height 612
click at [502, 251] on div "AU 機械エンジニア [DATE] （UTC） に期限切れ 42件中16件 使用されるアルタイルユニット ライセンスの使用状況の表示" at bounding box center [877, 315] width 1364 height 456
click at [487, 485] on div "AU 機械エンジニア [DATE] （UTC） に期限切れ 42件中16件 使用されるアルタイルユニット ライセンスの使用状況の表示" at bounding box center [877, 315] width 1364 height 456
click at [490, 483] on div "AU 機械エンジニア [DATE] （UTC） に期限切れ 42件中16件 使用されるアルタイルユニット ライセンスの使用状況の表示" at bounding box center [877, 315] width 1364 height 456
